Goal: Information Seeking & Learning: Learn about a topic

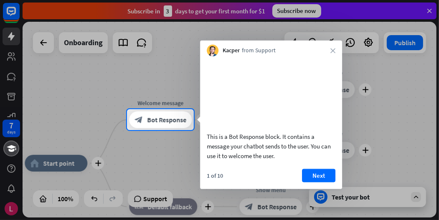
click at [323, 182] on button "Next" at bounding box center [318, 174] width 33 height 13
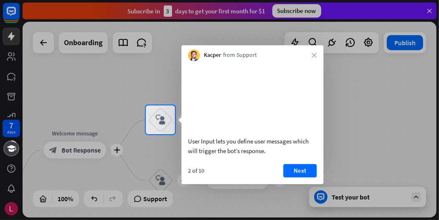
click at [278, 155] on div "User Input lets you define user messages which will trigger the bot’s response." at bounding box center [252, 145] width 129 height 19
click at [301, 177] on button "Next" at bounding box center [299, 170] width 33 height 13
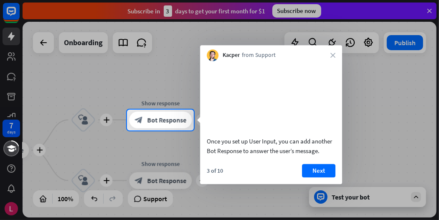
click at [320, 177] on button "Next" at bounding box center [318, 170] width 33 height 13
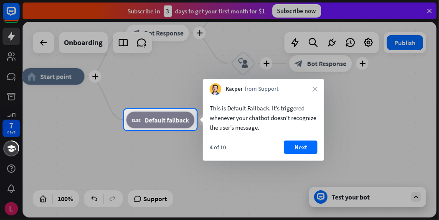
click at [299, 141] on button "Next" at bounding box center [300, 146] width 33 height 13
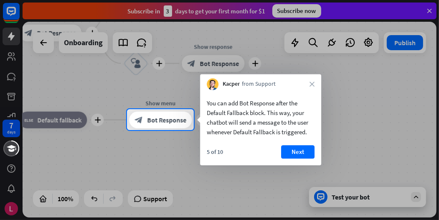
click at [301, 150] on button "Next" at bounding box center [297, 151] width 33 height 13
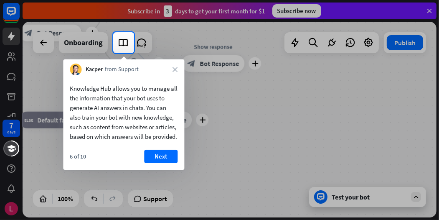
click at [166, 163] on button "Next" at bounding box center [160, 155] width 33 height 13
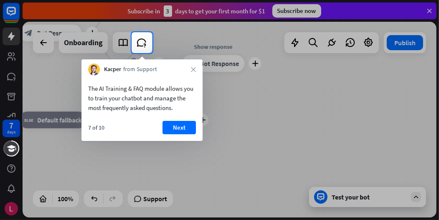
click at [186, 129] on button "Next" at bounding box center [178, 127] width 33 height 13
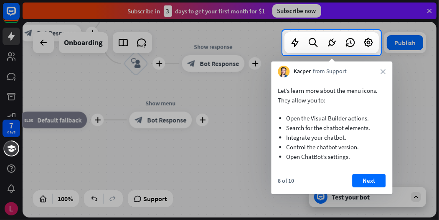
click at [372, 180] on button "Next" at bounding box center [368, 180] width 33 height 13
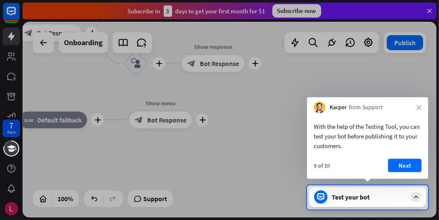
click at [410, 165] on button "Next" at bounding box center [404, 165] width 33 height 13
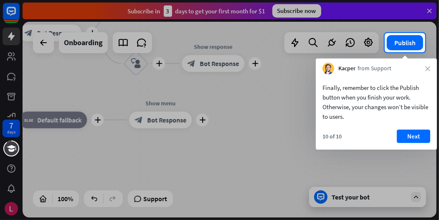
click at [418, 137] on button "Next" at bounding box center [413, 135] width 33 height 13
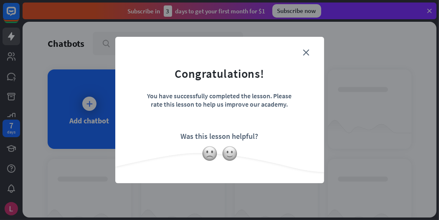
click at [227, 152] on img at bounding box center [230, 153] width 16 height 16
